Goal: Navigation & Orientation: Understand site structure

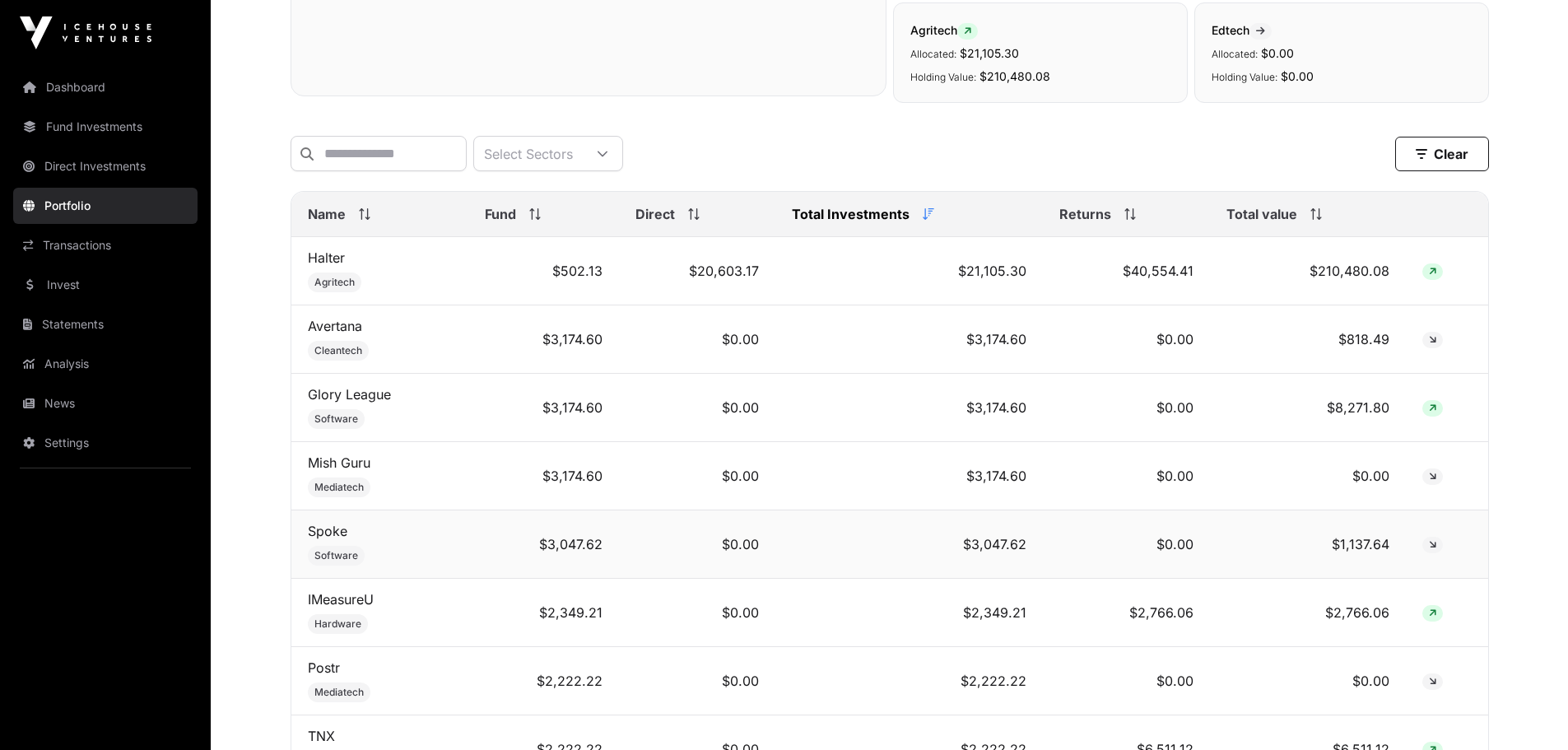
scroll to position [509, 0]
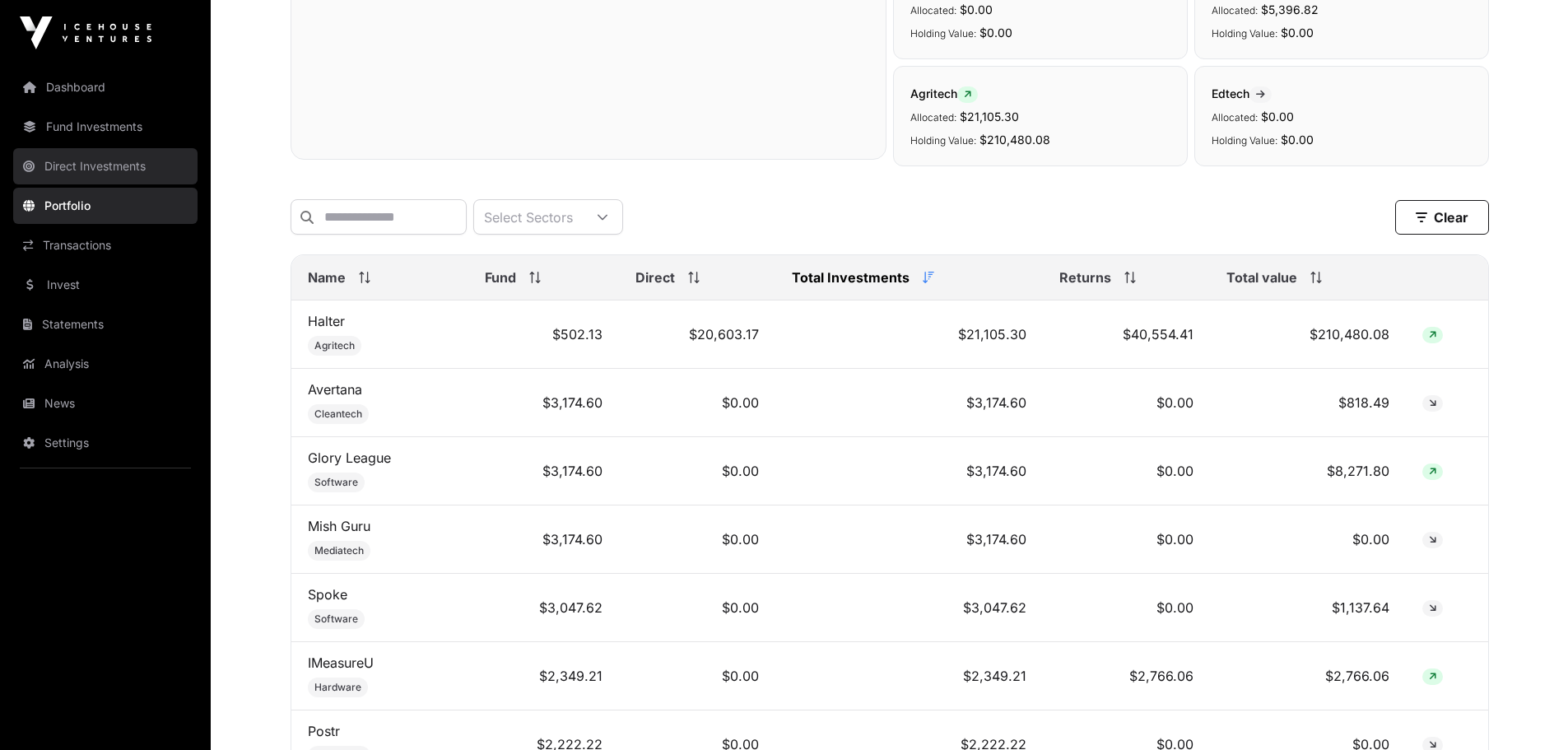
click at [102, 164] on link "Direct Investments" at bounding box center [104, 166] width 184 height 36
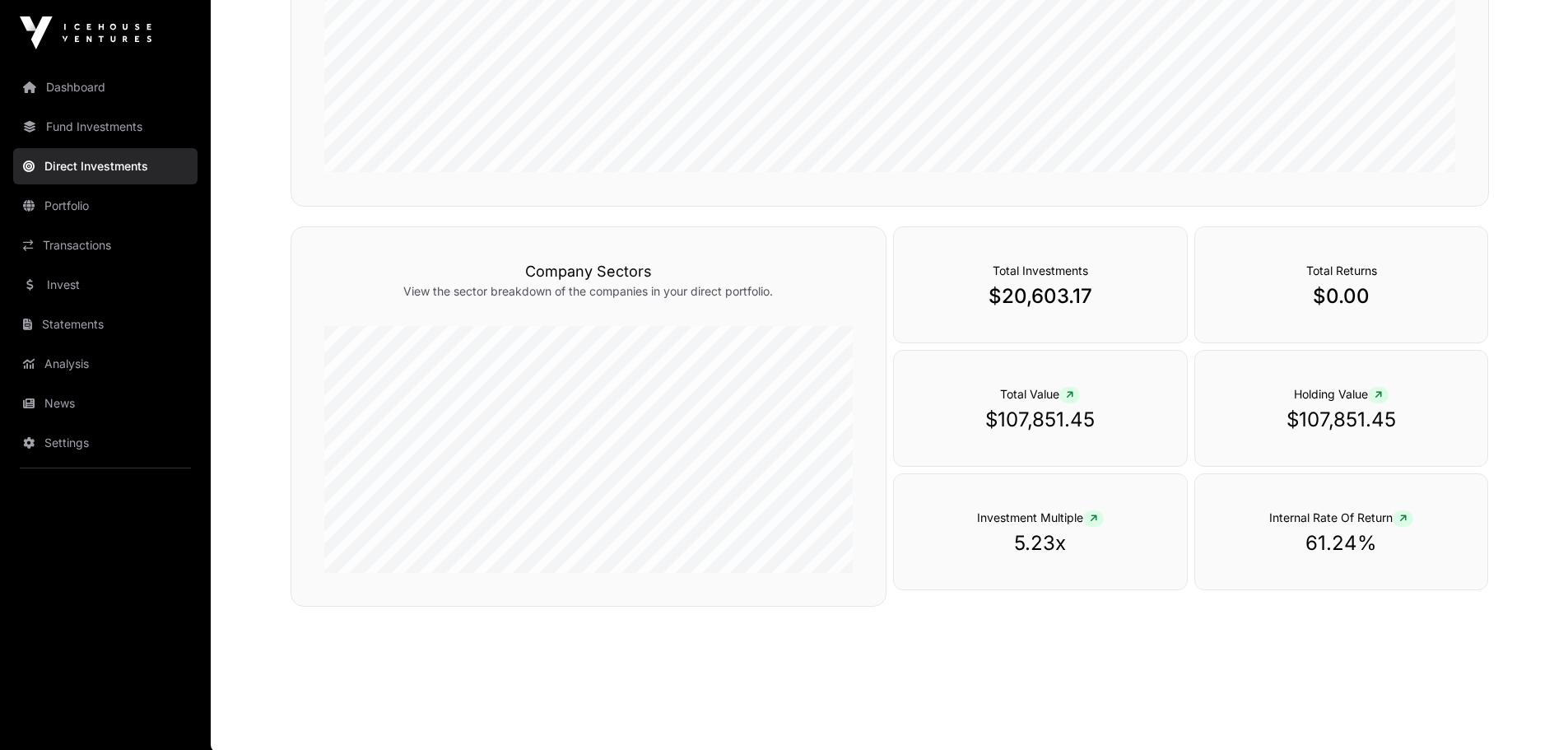
scroll to position [459, 0]
click at [111, 121] on link "Fund Investments" at bounding box center [104, 126] width 184 height 36
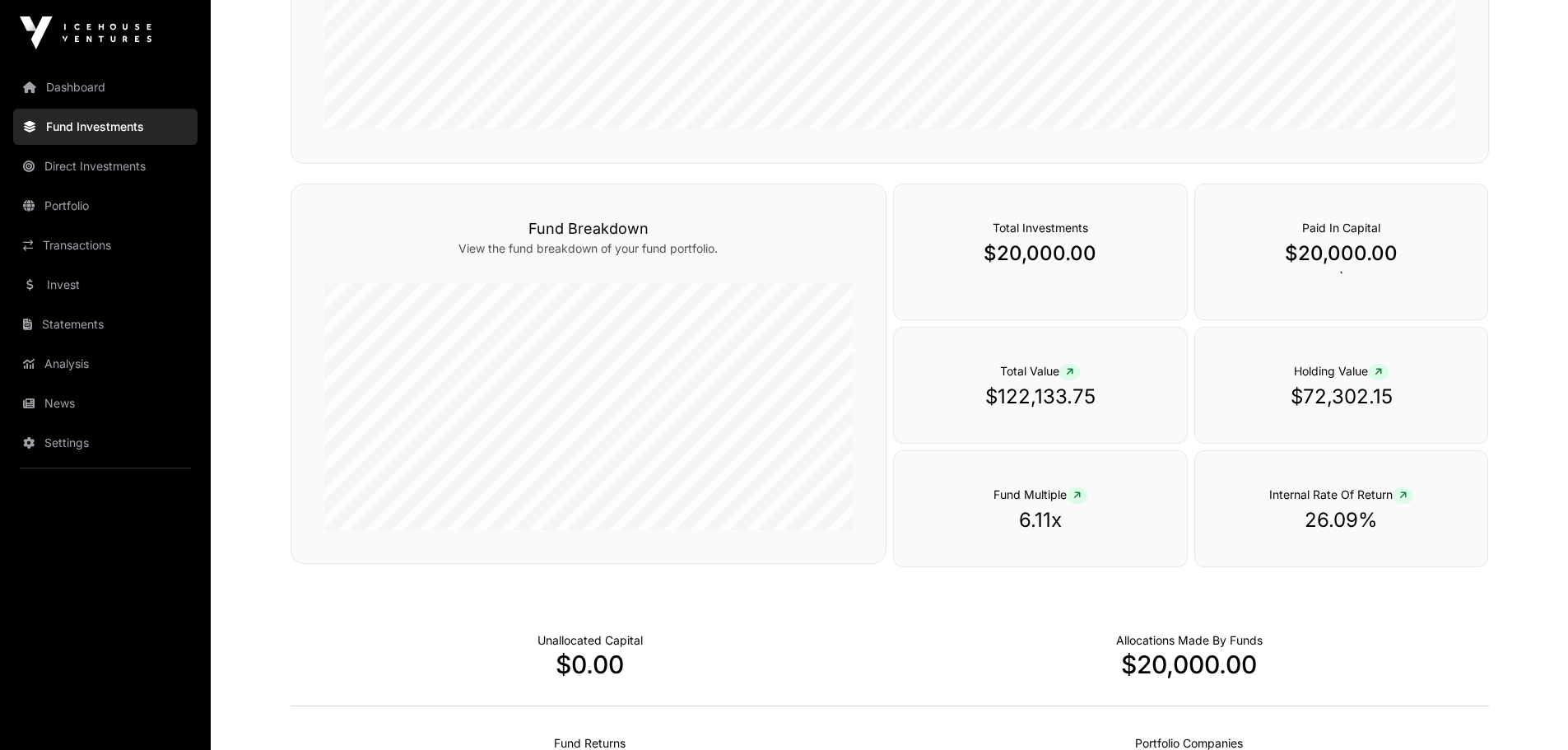
scroll to position [471, 0]
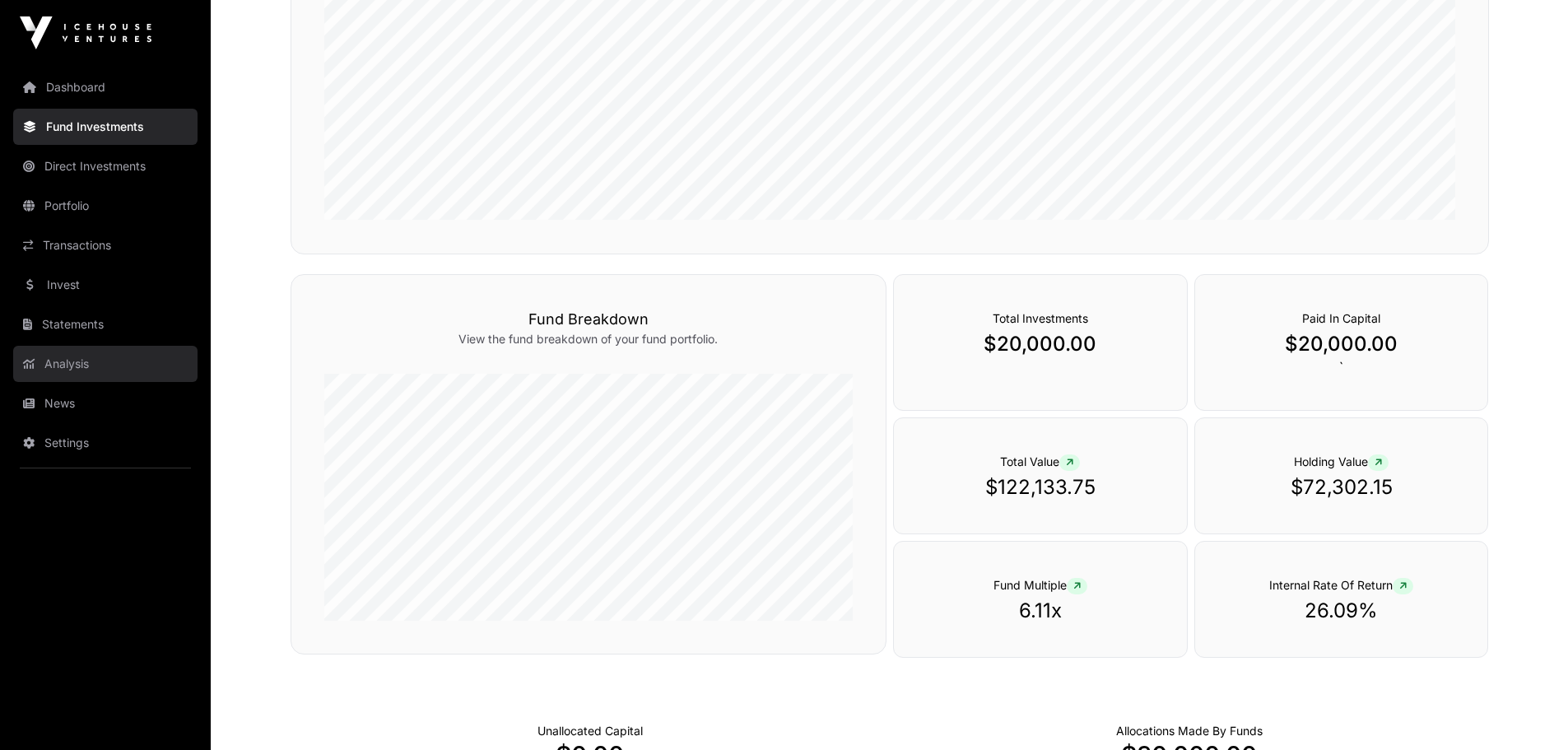
click at [72, 364] on link "Analysis" at bounding box center [104, 364] width 184 height 36
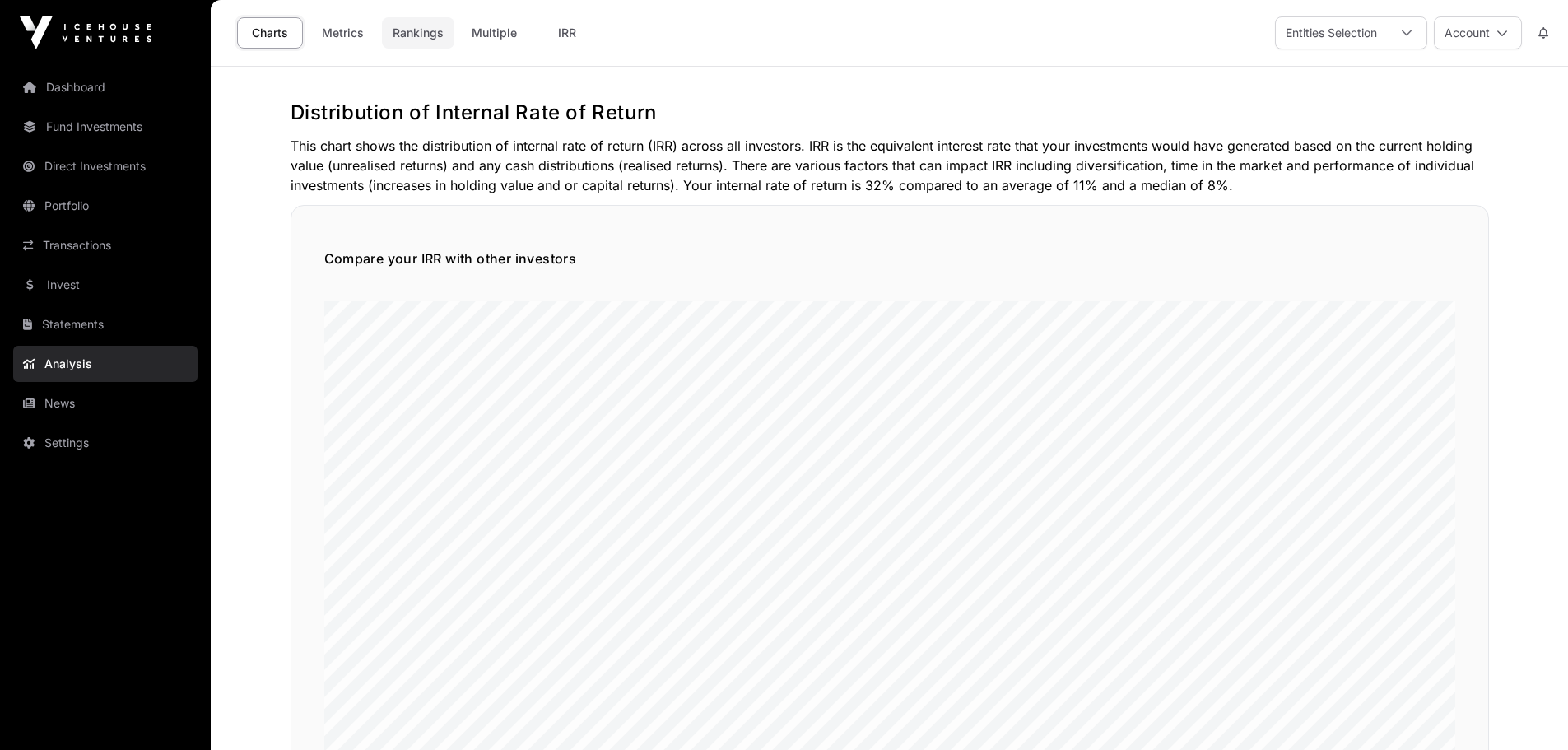
click at [418, 32] on link "Rankings" at bounding box center [419, 34] width 73 height 32
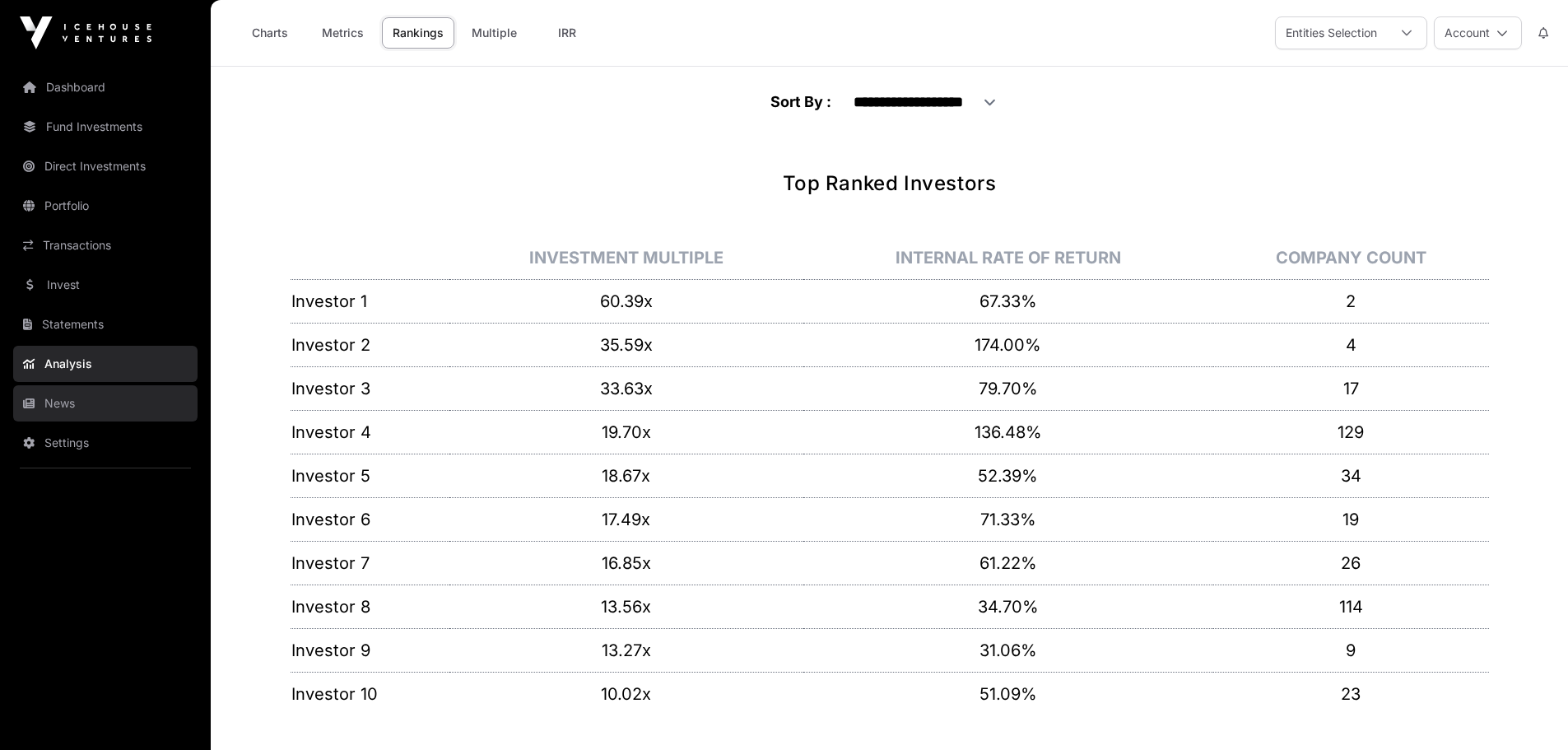
click at [64, 408] on link "News" at bounding box center [104, 403] width 184 height 36
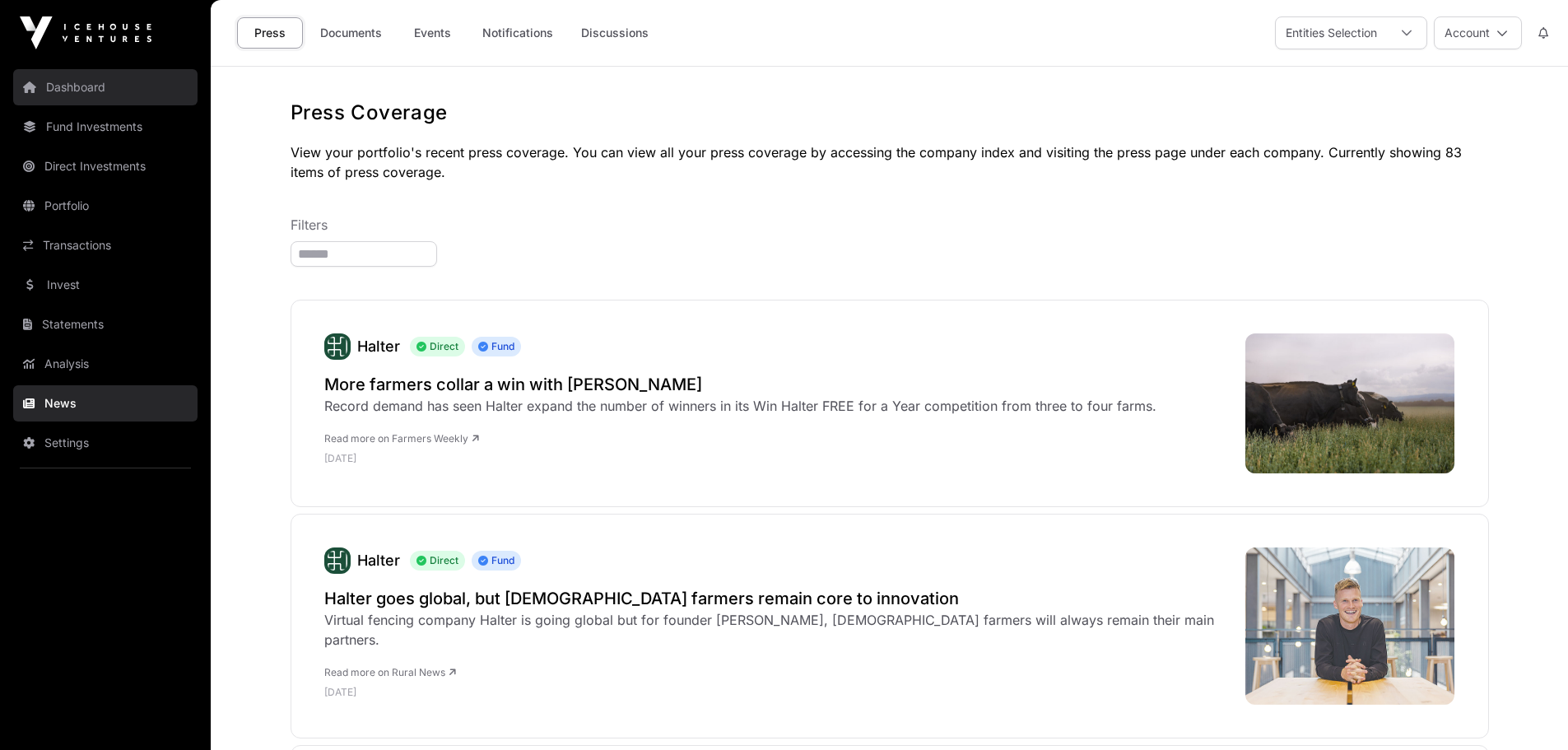
click at [102, 86] on link "Dashboard" at bounding box center [104, 87] width 184 height 36
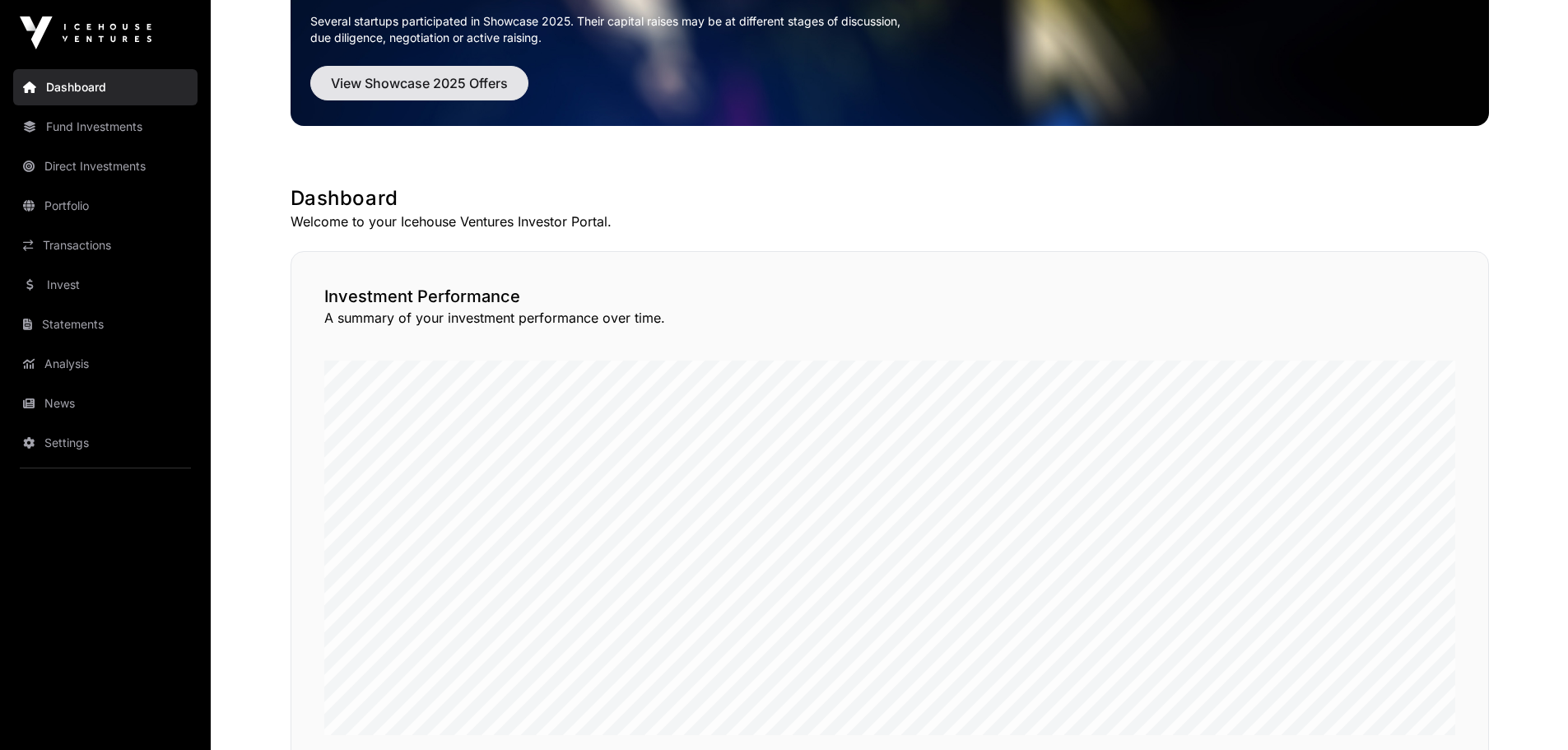
scroll to position [165, 0]
